Goal: Browse casually

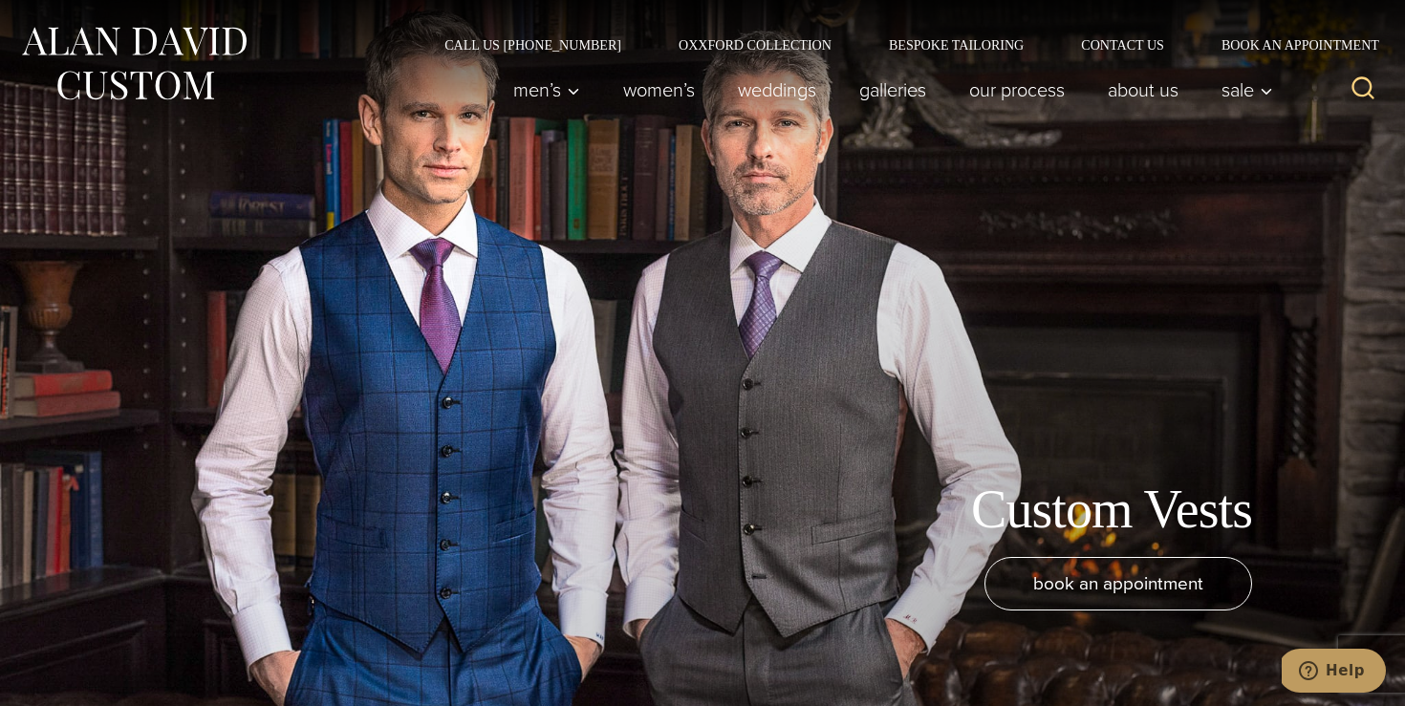
click at [311, 77] on div at bounding box center [194, 90] width 351 height 76
click at [152, 71] on img at bounding box center [133, 63] width 229 height 85
